Goal: Navigation & Orientation: Find specific page/section

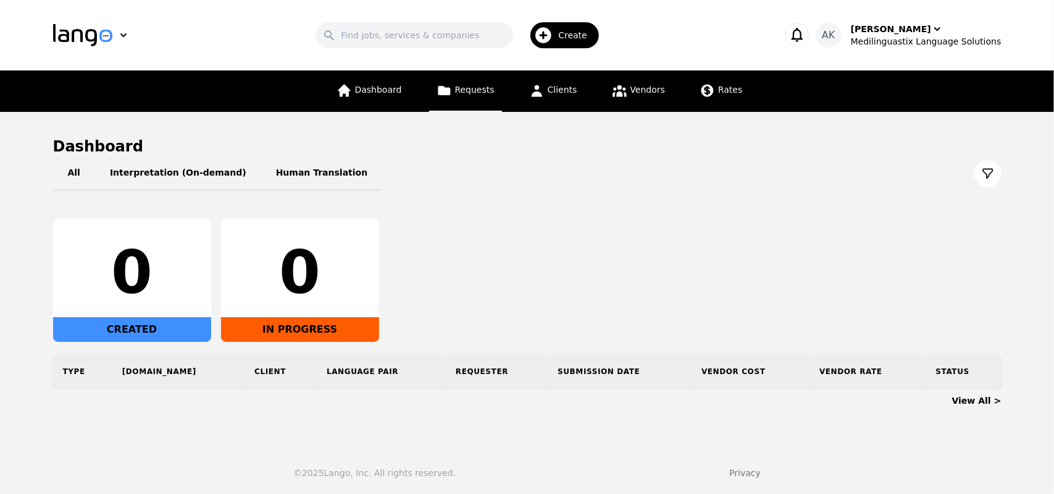
click at [465, 80] on link "Requests" at bounding box center [465, 90] width 73 height 41
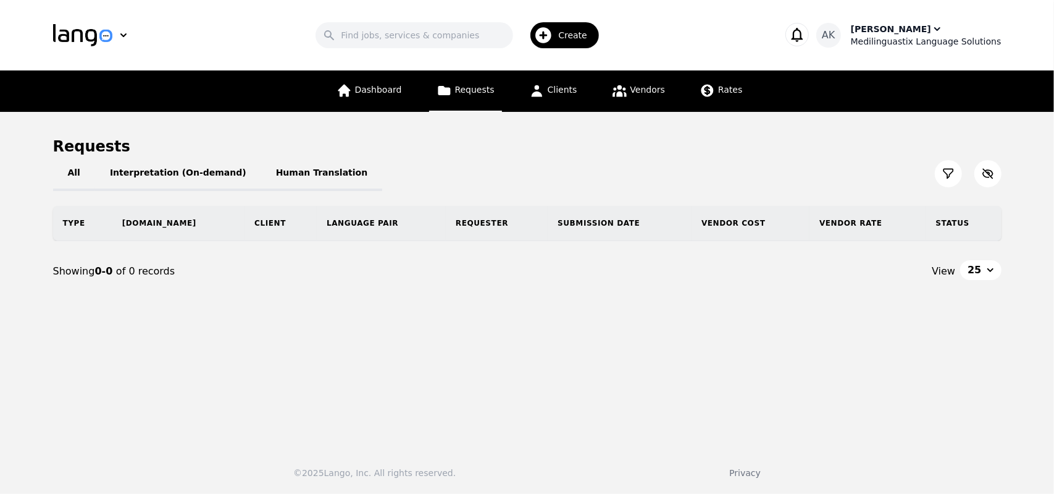
click at [904, 43] on div "Medilinguastix Language Solutions" at bounding box center [926, 41] width 151 height 12
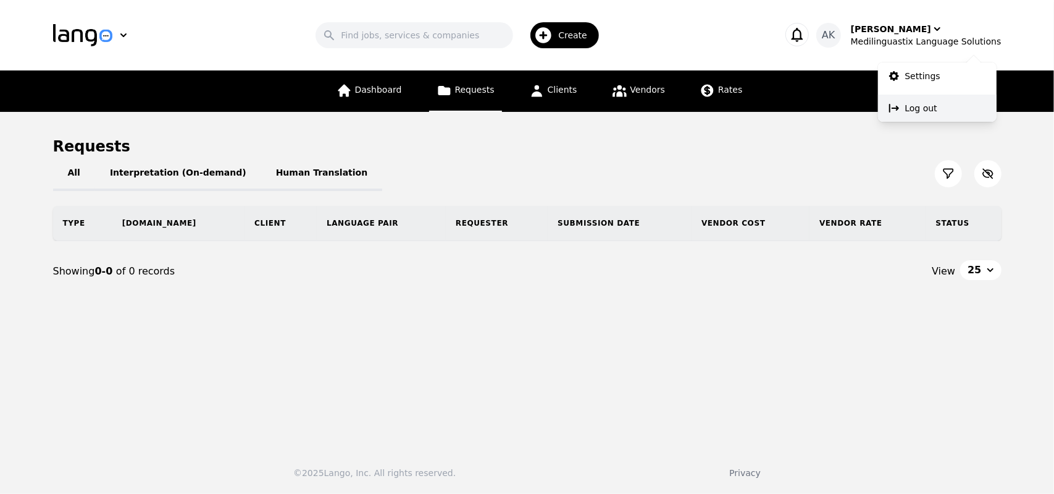
click at [899, 109] on icon at bounding box center [894, 108] width 12 height 12
